Goal: Browse casually: Explore the website without a specific task or goal

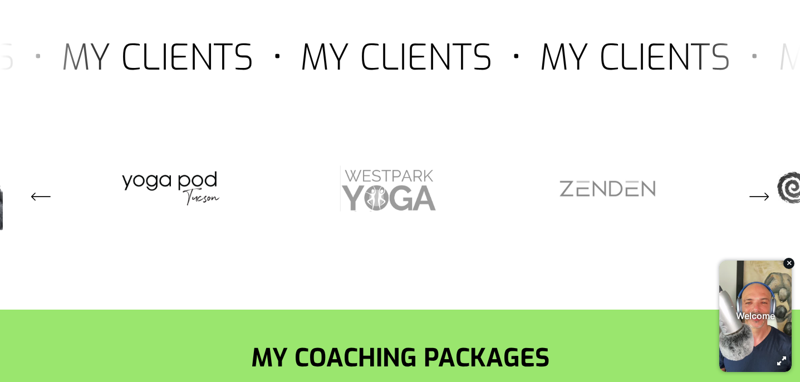
scroll to position [1847, 0]
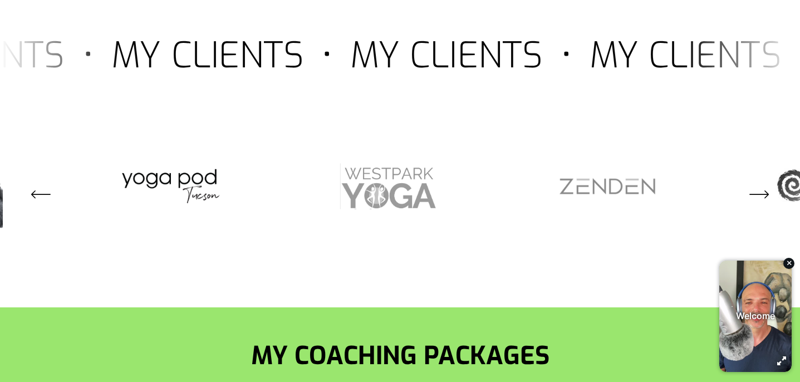
click at [761, 184] on icon "\a \a \a Next\a \a" at bounding box center [760, 194] width 20 height 20
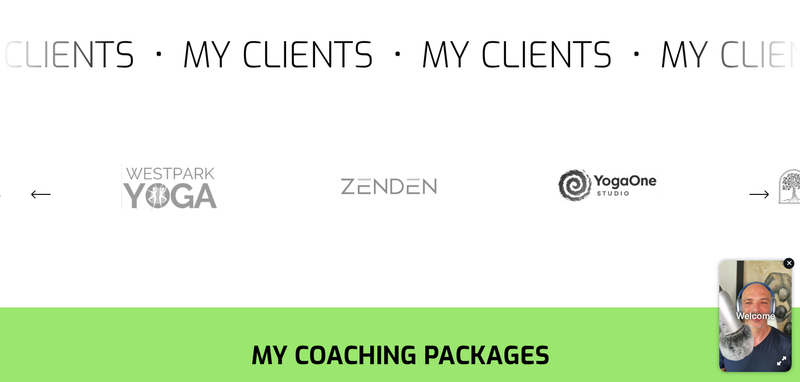
click at [761, 184] on icon "\a \a \a Next\a \a" at bounding box center [760, 194] width 20 height 20
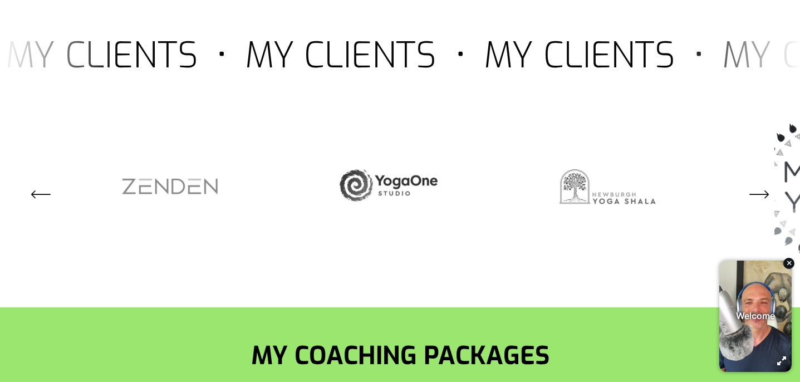
click at [761, 184] on icon "\a \a \a Next\a \a" at bounding box center [760, 194] width 20 height 20
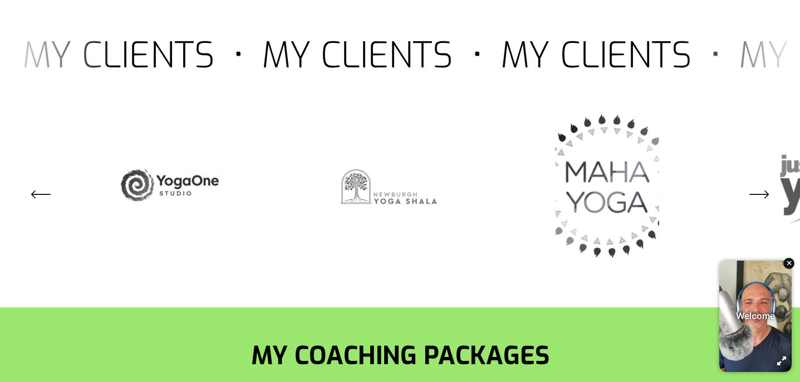
click at [761, 184] on icon "\a \a \a Next\a \a" at bounding box center [760, 194] width 20 height 20
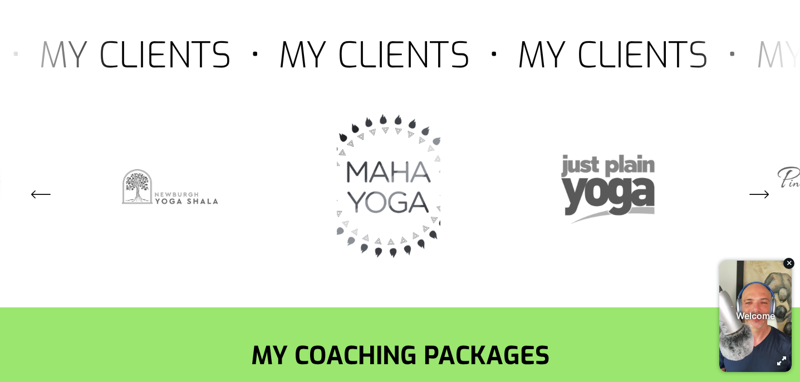
click at [761, 184] on icon "\a \a \a Next\a \a" at bounding box center [760, 194] width 20 height 20
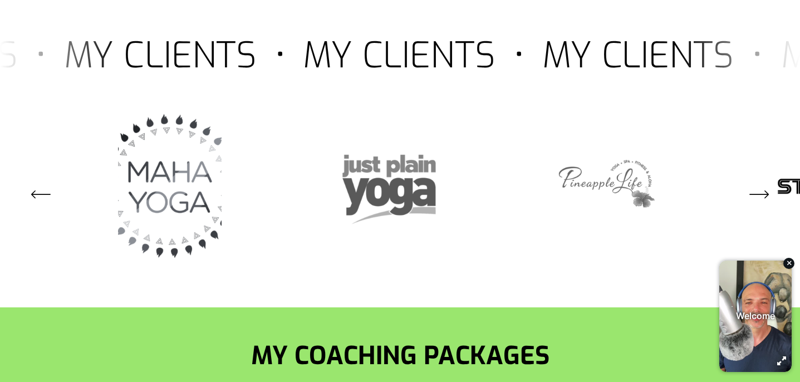
click at [761, 184] on icon "\a \a \a Next\a \a" at bounding box center [760, 194] width 20 height 20
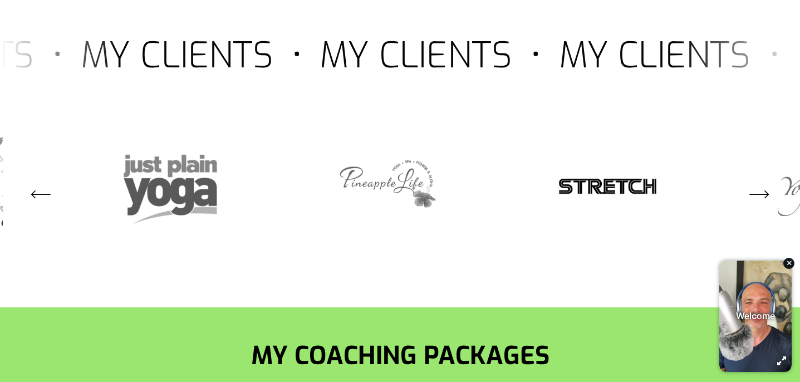
click at [761, 184] on icon "\a \a \a Next\a \a" at bounding box center [760, 194] width 20 height 20
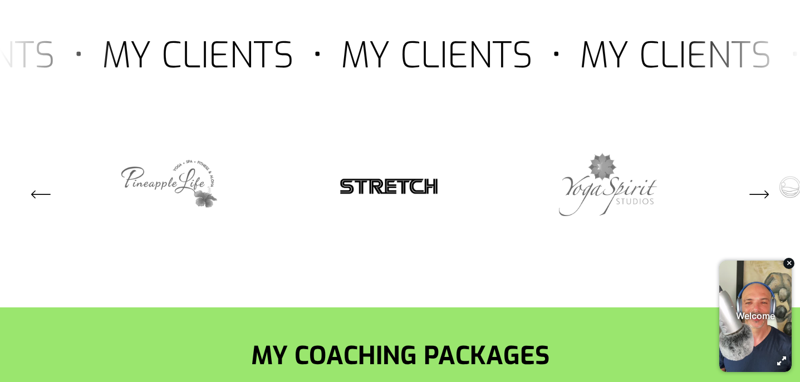
click at [761, 184] on icon "\a \a \a Next\a \a" at bounding box center [760, 194] width 20 height 20
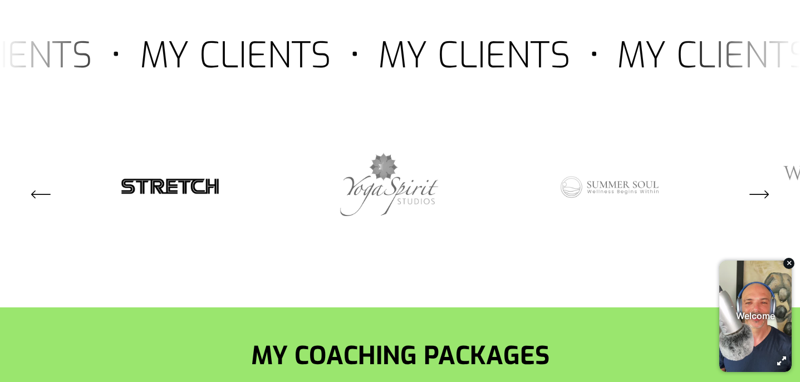
click at [761, 184] on icon "\a \a \a Next\a \a" at bounding box center [760, 194] width 20 height 20
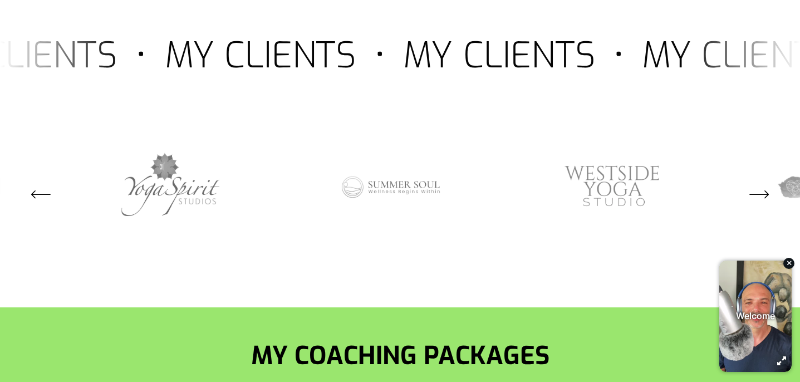
click at [761, 184] on icon "\a \a \a Next\a \a" at bounding box center [760, 194] width 20 height 20
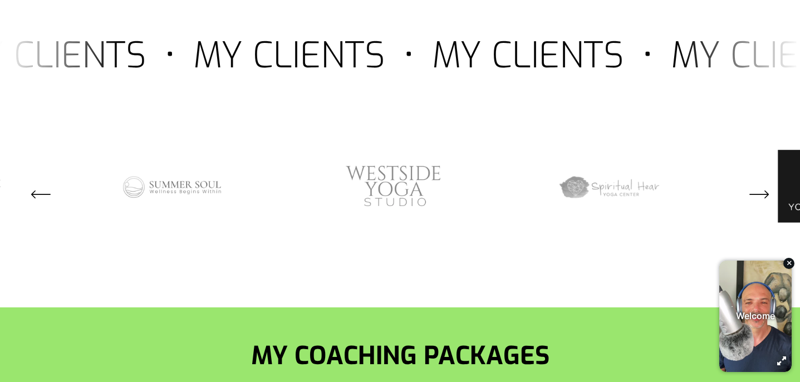
click at [761, 184] on icon "\a \a \a Next\a \a" at bounding box center [760, 194] width 20 height 20
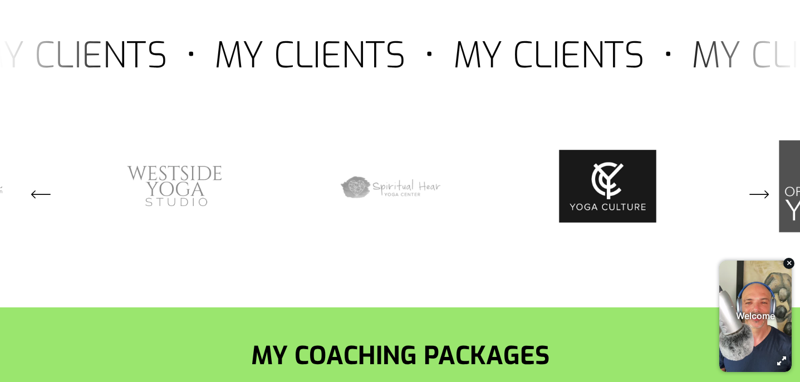
click at [761, 184] on icon "\a \a \a Next\a \a" at bounding box center [760, 194] width 20 height 20
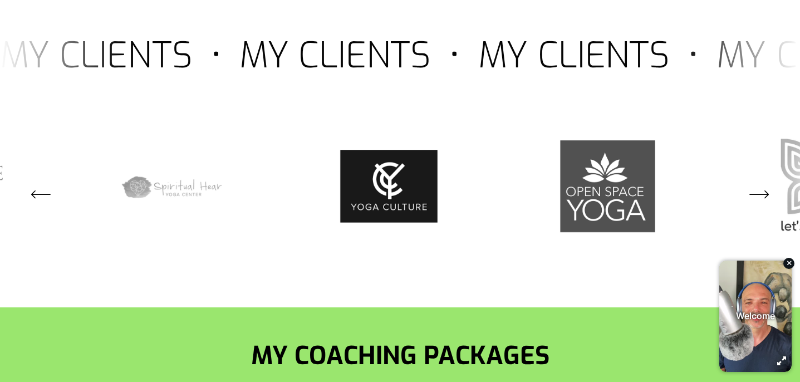
click at [761, 184] on icon "\a \a \a Next\a \a" at bounding box center [760, 194] width 20 height 20
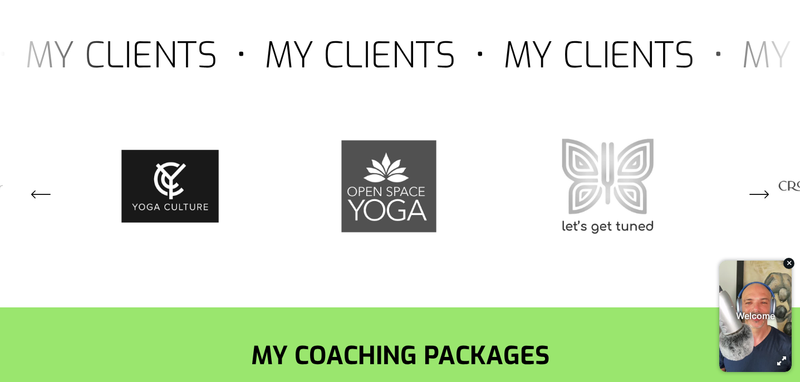
click at [761, 184] on icon "\a \a \a Next\a \a" at bounding box center [760, 194] width 20 height 20
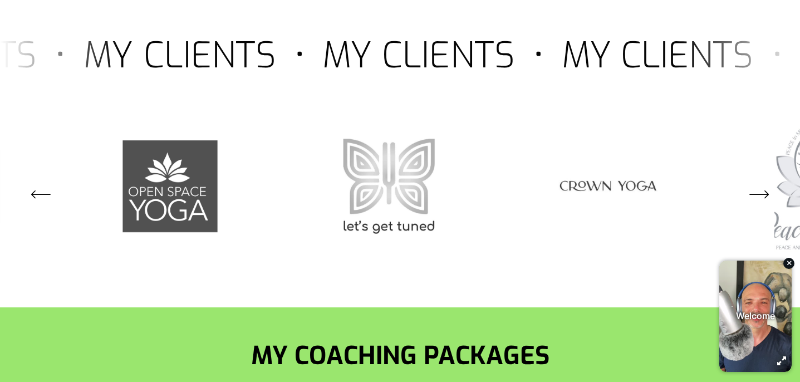
click at [761, 184] on icon "\a \a \a Next\a \a" at bounding box center [760, 194] width 20 height 20
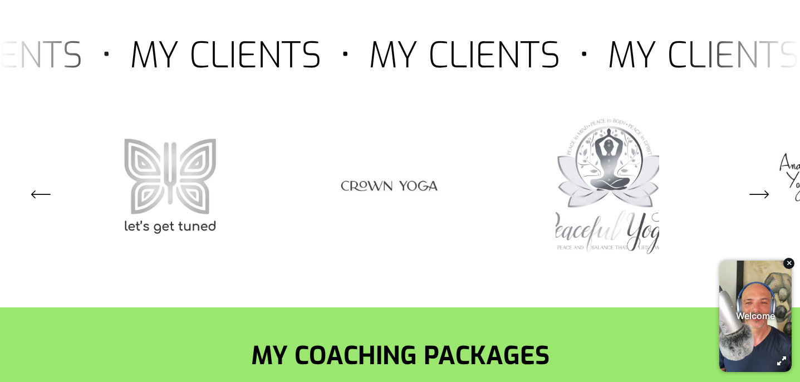
click at [761, 184] on icon "\a \a \a Next\a \a" at bounding box center [760, 194] width 20 height 20
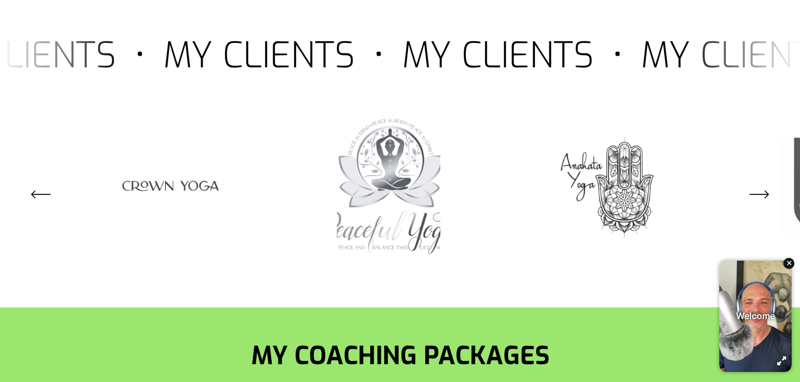
click at [761, 184] on icon "\a \a \a Next\a \a" at bounding box center [760, 194] width 20 height 20
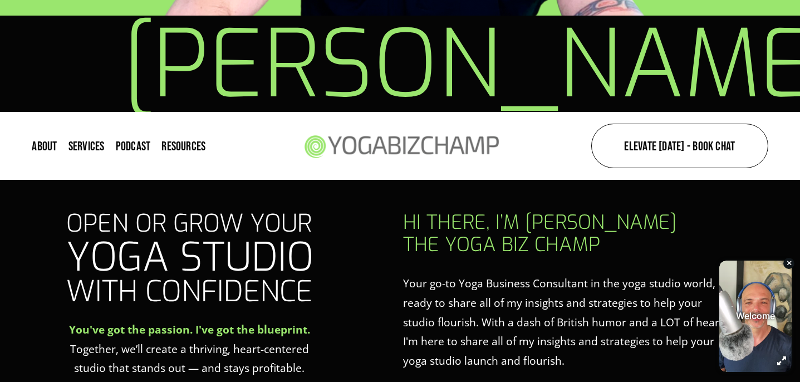
scroll to position [0, 0]
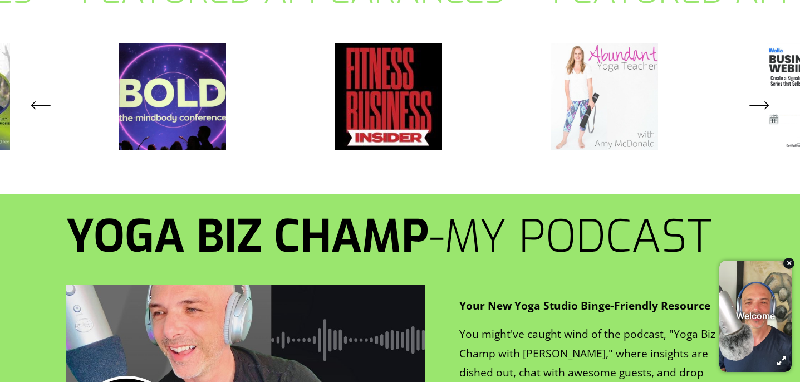
scroll to position [1184, 0]
